Goal: Information Seeking & Learning: Understand process/instructions

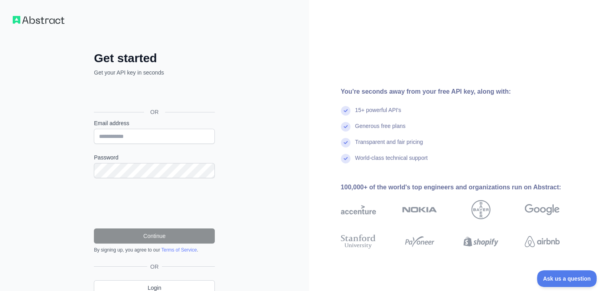
scroll to position [35, 0]
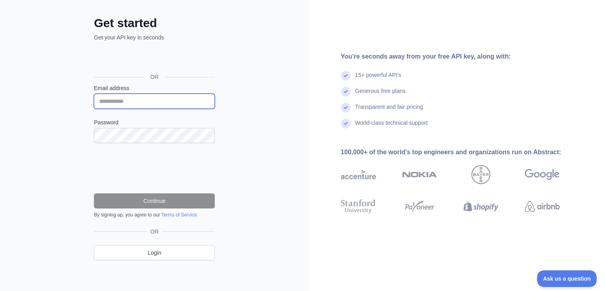
click at [169, 98] on input "Email address" at bounding box center [154, 101] width 121 height 15
type input "**********"
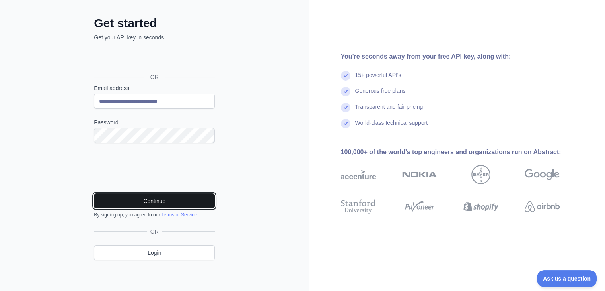
click at [166, 204] on button "Continue" at bounding box center [154, 200] width 121 height 15
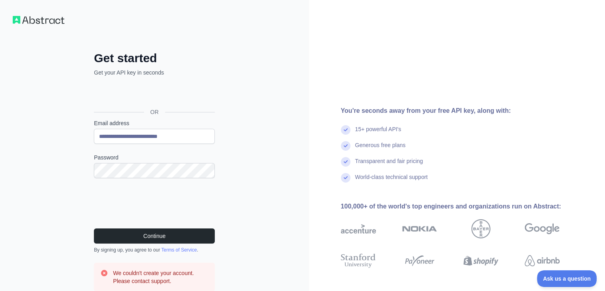
scroll to position [73, 0]
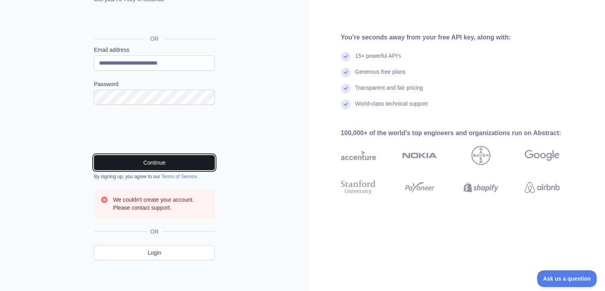
click at [142, 159] on button "Continue" at bounding box center [154, 162] width 121 height 15
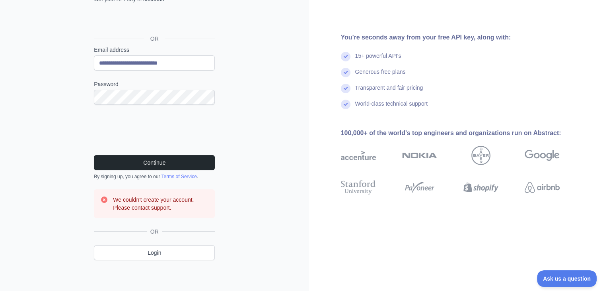
scroll to position [0, 0]
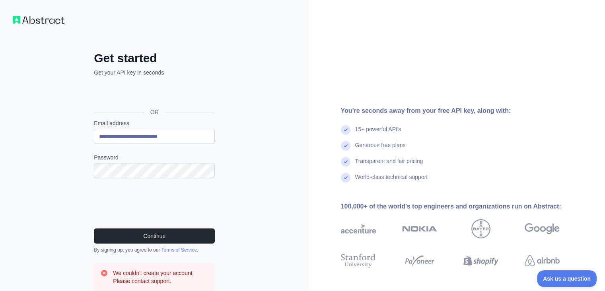
click at [252, 131] on div "**********" at bounding box center [154, 182] width 309 height 365
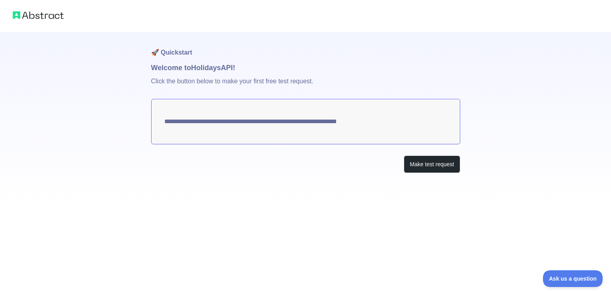
click at [222, 171] on div "Make test request" at bounding box center [305, 164] width 309 height 18
drag, startPoint x: 189, startPoint y: 123, endPoint x: 224, endPoint y: 124, distance: 34.6
click at [224, 124] on textarea "**********" at bounding box center [305, 121] width 309 height 45
click at [241, 85] on p "Click the button below to make your first free test request." at bounding box center [305, 85] width 309 height 25
drag, startPoint x: 406, startPoint y: 122, endPoint x: 279, endPoint y: 128, distance: 127.1
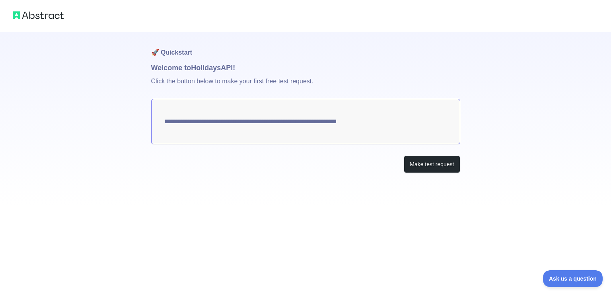
click at [279, 128] on textarea "**********" at bounding box center [305, 121] width 309 height 45
click at [298, 179] on div "**********" at bounding box center [305, 118] width 309 height 173
click at [444, 167] on button "Make test request" at bounding box center [432, 164] width 56 height 18
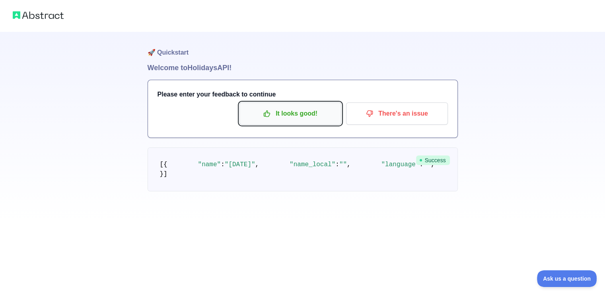
click at [293, 113] on p "It looks good!" at bounding box center [291, 114] width 90 height 14
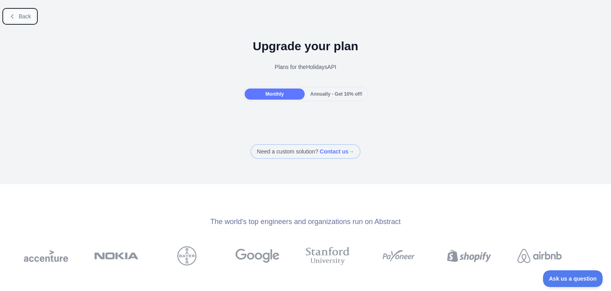
click at [14, 16] on icon at bounding box center [12, 16] width 6 height 6
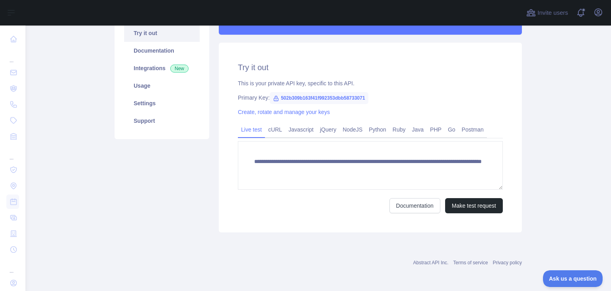
scroll to position [47, 0]
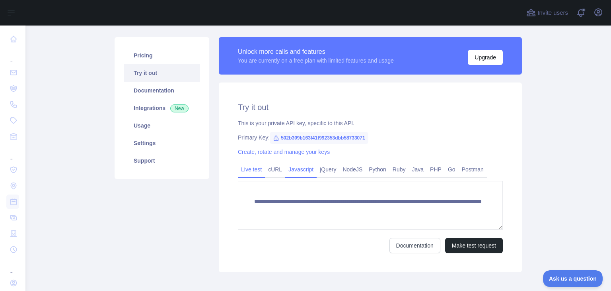
click at [291, 169] on link "Javascript" at bounding box center [300, 169] width 31 height 13
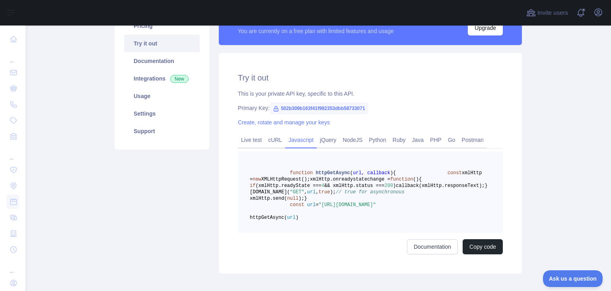
scroll to position [117, 0]
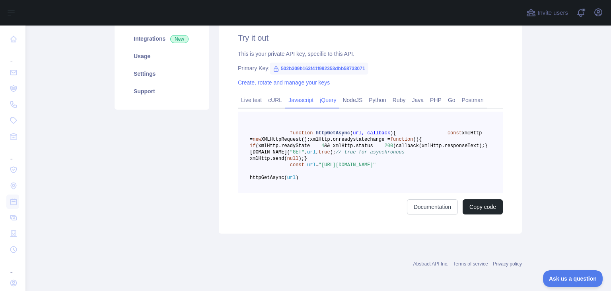
click at [323, 99] on link "jQuery" at bounding box center [328, 100] width 23 height 13
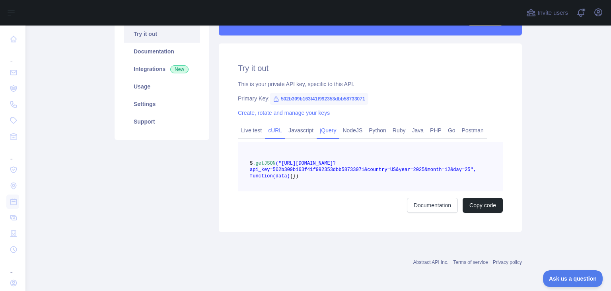
click at [276, 125] on link "cURL" at bounding box center [275, 130] width 20 height 13
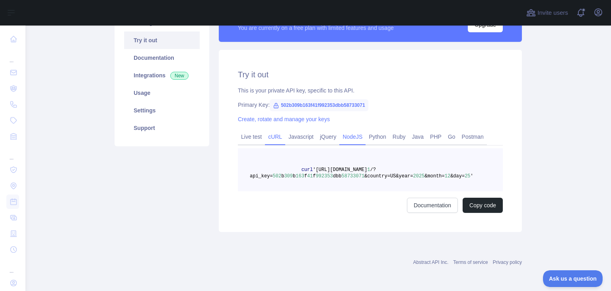
click at [350, 137] on link "NodeJS" at bounding box center [352, 136] width 26 height 13
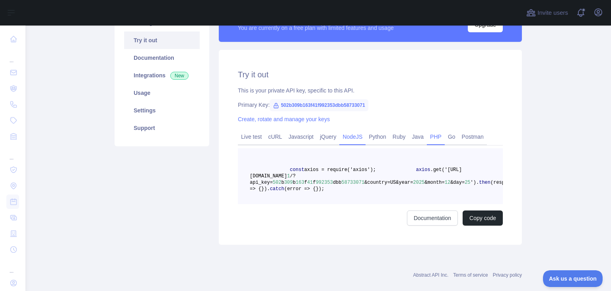
click at [430, 137] on link "PHP" at bounding box center [436, 136] width 18 height 13
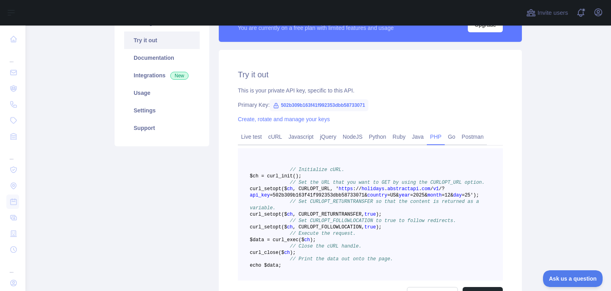
scroll to position [120, 0]
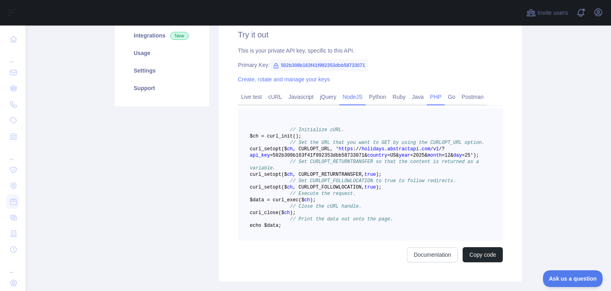
click at [339, 95] on link "NodeJS" at bounding box center [352, 96] width 26 height 13
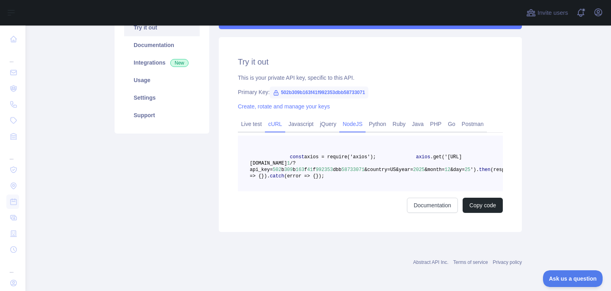
click at [271, 117] on link "cURL" at bounding box center [275, 123] width 20 height 13
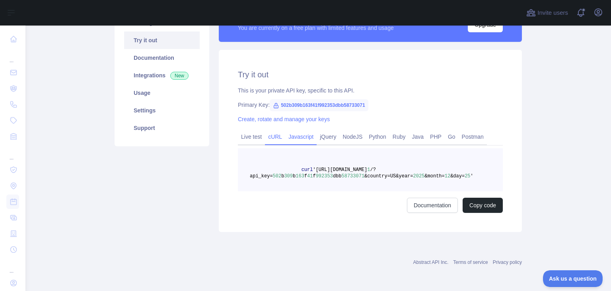
click at [298, 137] on link "Javascript" at bounding box center [300, 136] width 31 height 13
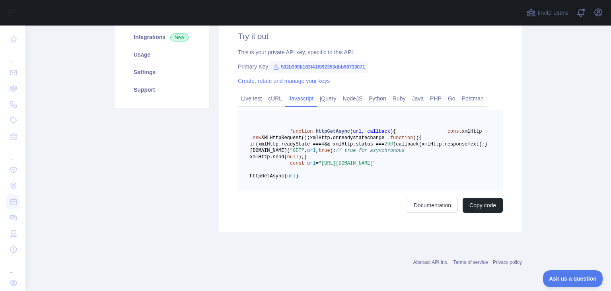
scroll to position [117, 0]
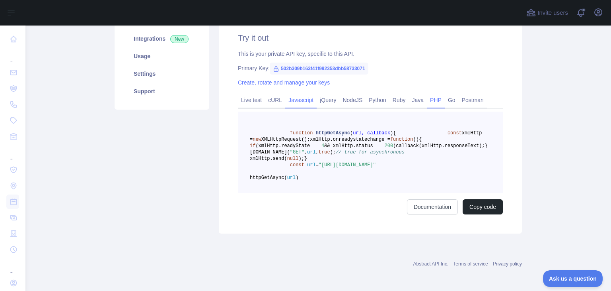
click at [431, 98] on link "PHP" at bounding box center [436, 100] width 18 height 13
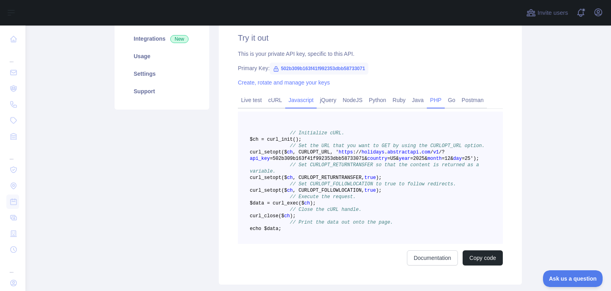
click at [303, 99] on link "Javascript" at bounding box center [300, 100] width 31 height 13
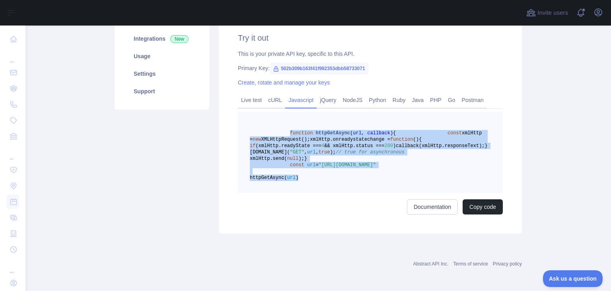
drag, startPoint x: 283, startPoint y: 133, endPoint x: 335, endPoint y: 216, distance: 97.7
click at [335, 193] on pre "function httpGetAsync ( url, callback ) { const xmlHttp = new XMLHttpRequest();…" at bounding box center [370, 151] width 265 height 81
copy code "function httpGetAsync ( url, callback ) { const xmlHttp = new XMLHttpRequest();…"
click at [328, 166] on pre "function httpGetAsync ( url, callback ) { const xmlHttp = new XMLHttpRequest();…" at bounding box center [370, 151] width 265 height 81
